Goal: Information Seeking & Learning: Compare options

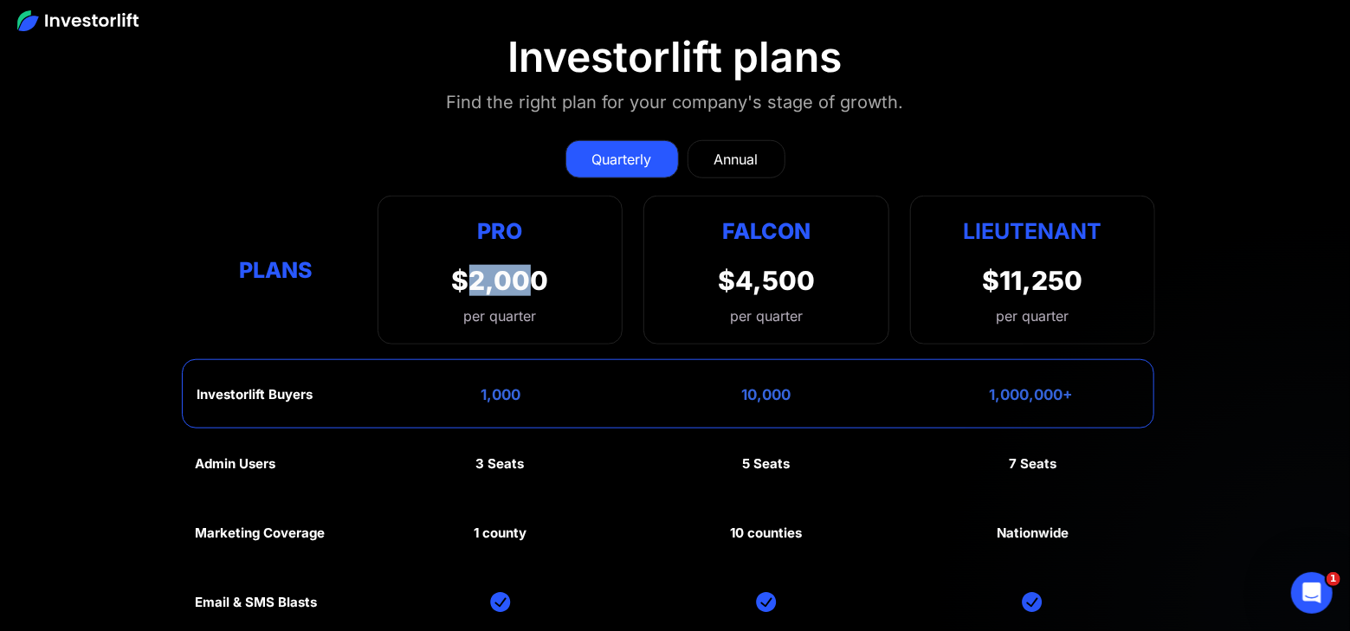
scroll to position [7768, 0]
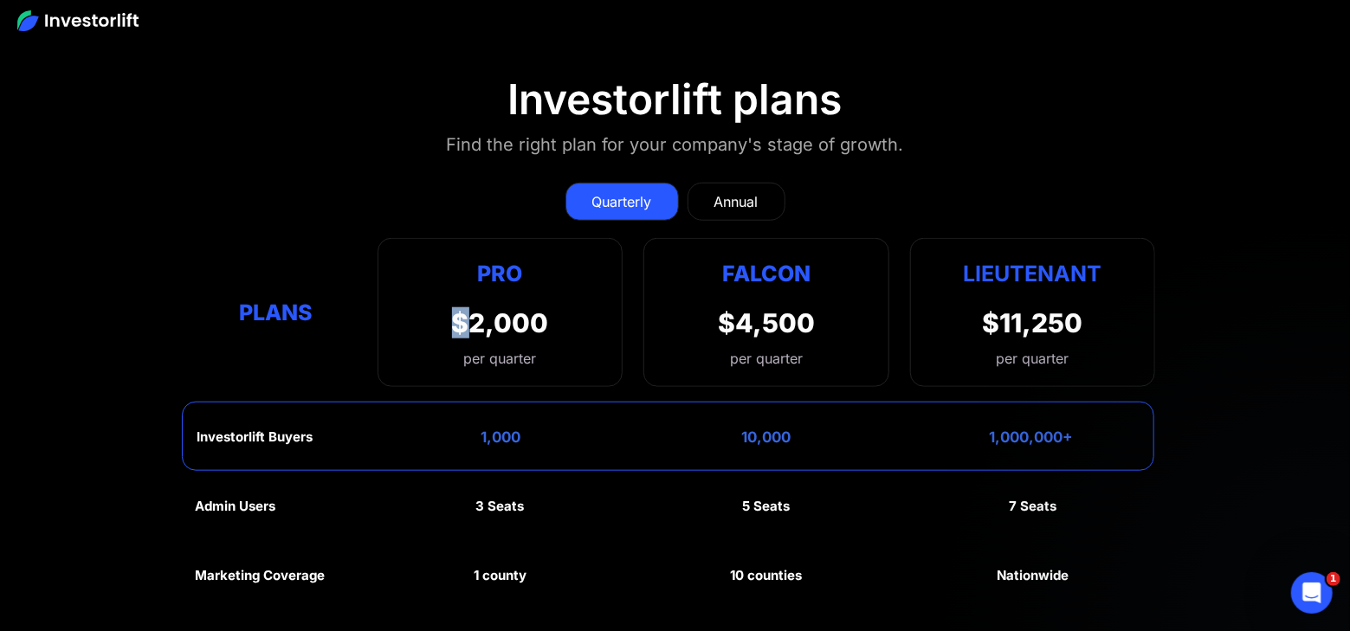
drag, startPoint x: 462, startPoint y: 237, endPoint x: 518, endPoint y: 263, distance: 61.2
click at [539, 256] on div "Pro $2,000 per quarter" at bounding box center [500, 312] width 97 height 113
click at [505, 265] on div "Pro $2,000 per quarter" at bounding box center [500, 312] width 97 height 113
click at [760, 165] on div "Quarterly Annual Plans Pro $2,000 per quarter Pro Falcon Ltnt. Users 3 10 Unltd…" at bounding box center [675, 276] width 960 height 222
click at [738, 183] on link "Annual" at bounding box center [736, 202] width 98 height 38
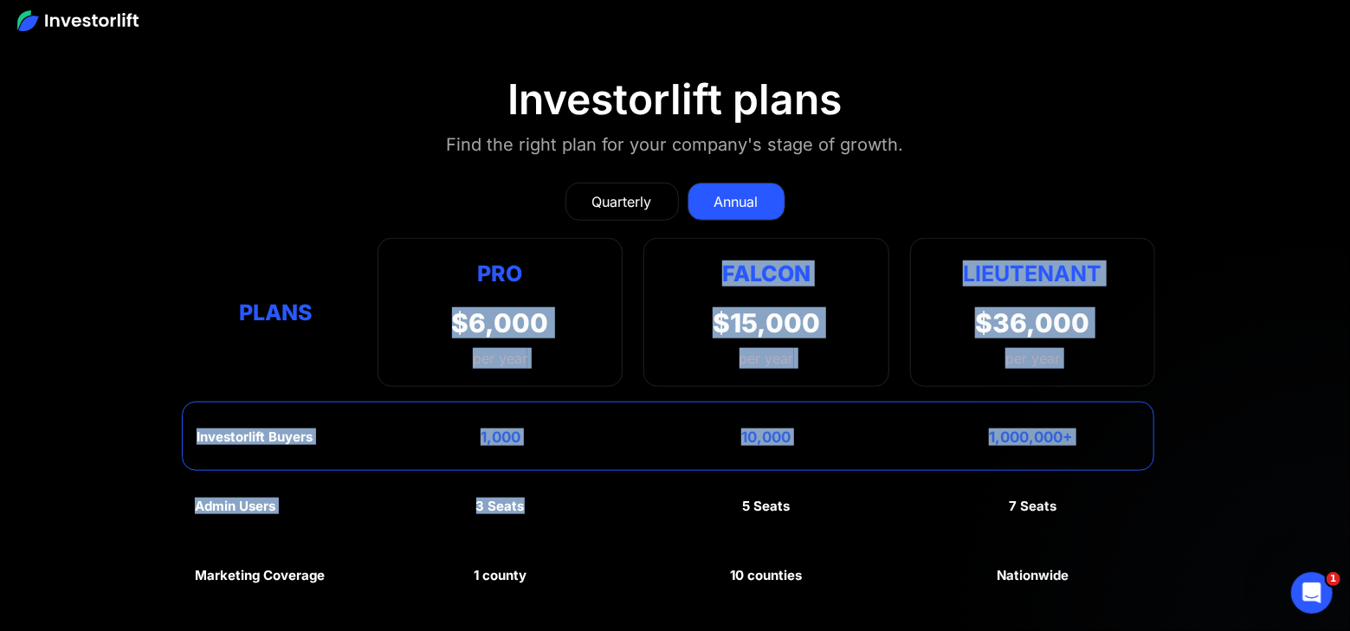
drag, startPoint x: 444, startPoint y: 279, endPoint x: 520, endPoint y: 441, distance: 178.6
click at [520, 441] on div "Quarterly Annual Plans Pro $2,000 per quarter Pro Falcon Ltnt. Users 3 10 Unltd…" at bounding box center [675, 595] width 960 height 861
click at [517, 348] on div "per year" at bounding box center [500, 358] width 97 height 21
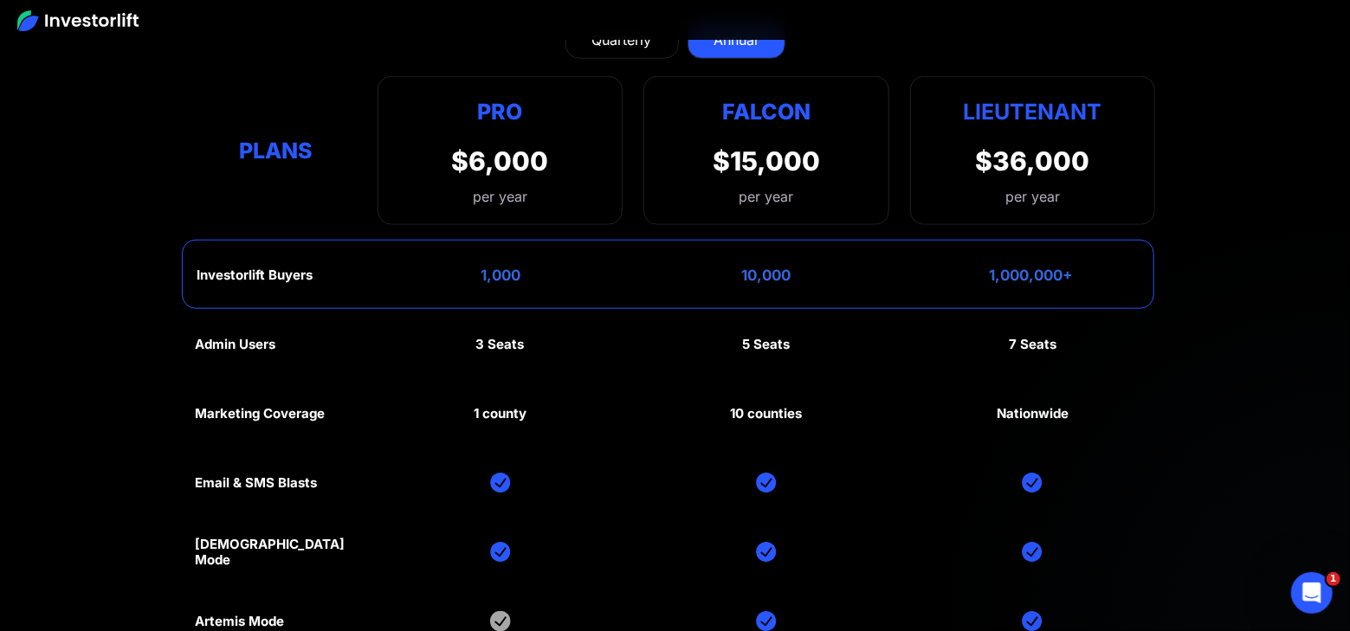
scroll to position [7941, 0]
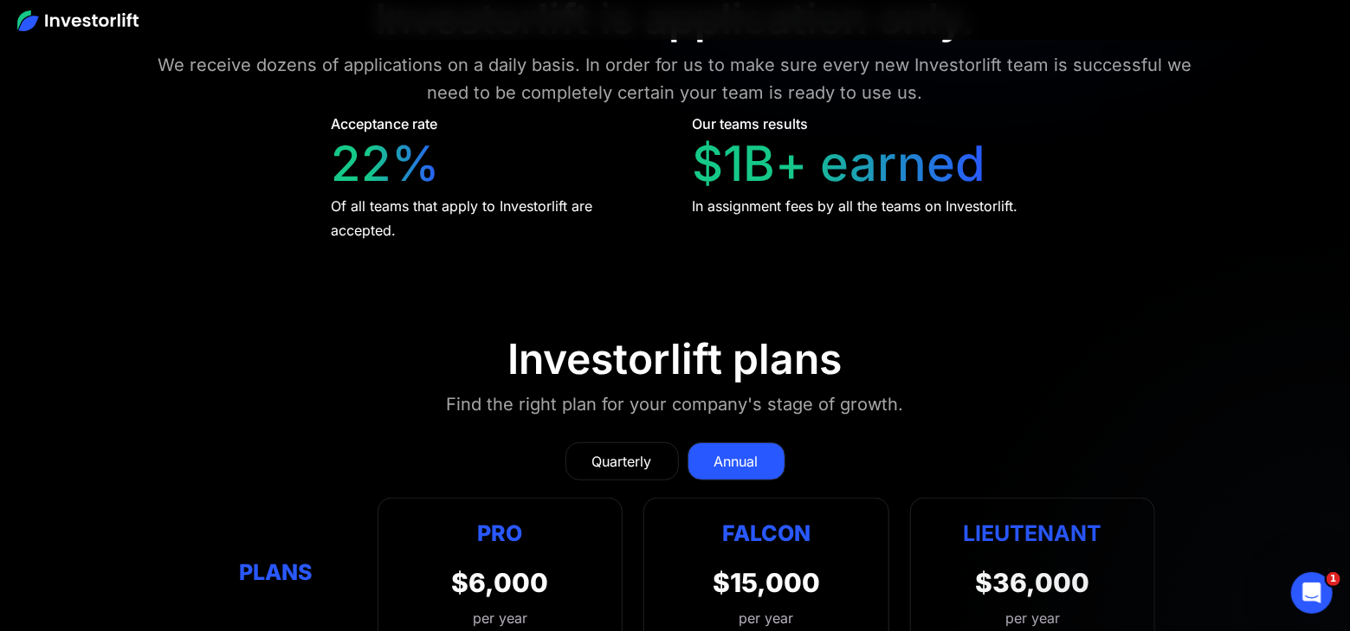
click at [627, 451] on div "Quarterly" at bounding box center [622, 461] width 60 height 21
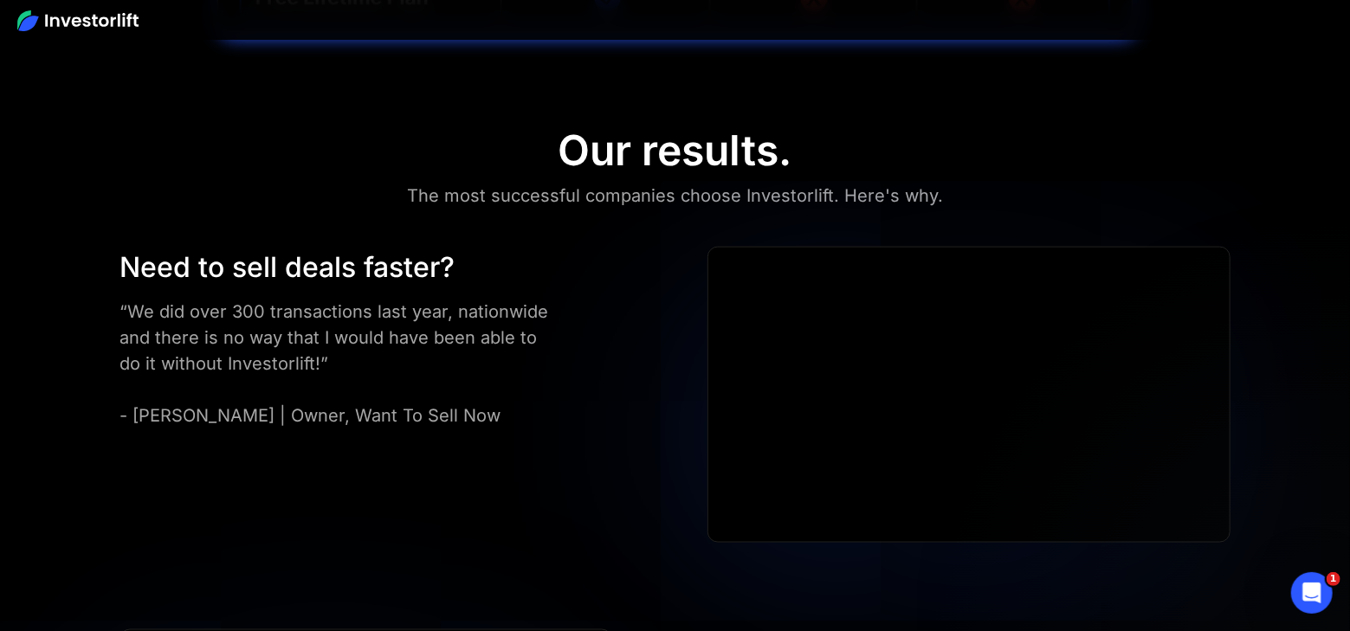
scroll to position [4391, 0]
